Goal: Navigation & Orientation: Find specific page/section

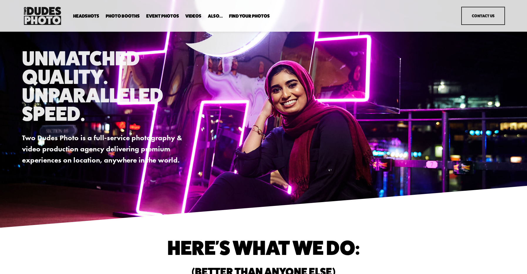
click at [0, 0] on span "Executive / VIP Portraits" at bounding box center [0, 0] width 0 height 0
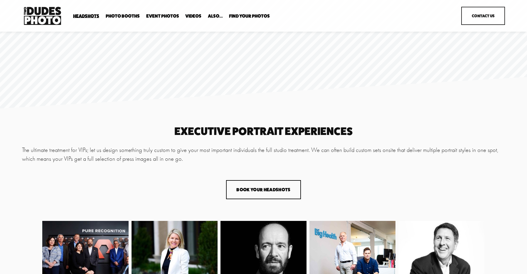
click at [0, 0] on span "Expo Headshots" at bounding box center [0, 0] width 0 height 0
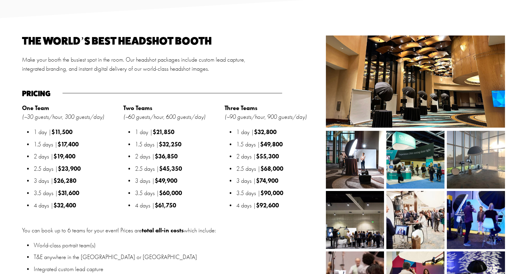
scroll to position [616, 0]
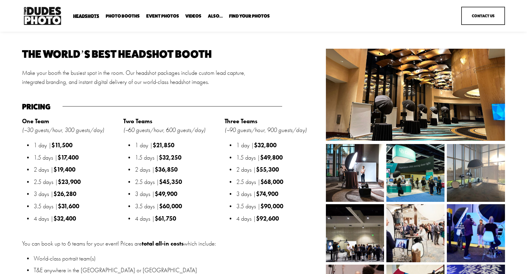
click at [0, 0] on link "Headshots" at bounding box center [0, 0] width 0 height 0
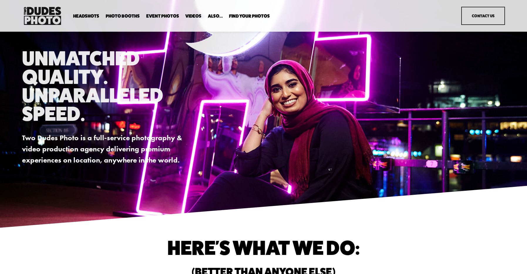
click at [158, 16] on link "Event Photos" at bounding box center [162, 16] width 33 height 6
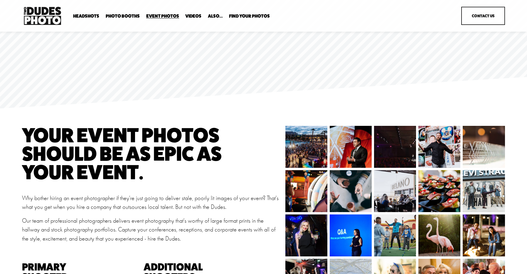
click at [83, 14] on span "Headshots" at bounding box center [86, 16] width 26 height 5
click at [0, 0] on link "Headshots" at bounding box center [0, 0] width 0 height 0
